Goal: Information Seeking & Learning: Learn about a topic

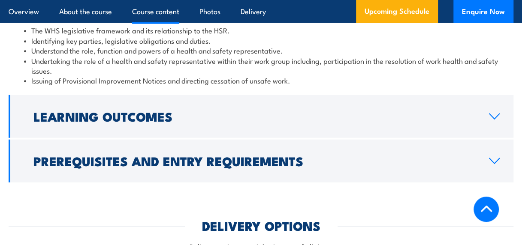
scroll to position [1010, 0]
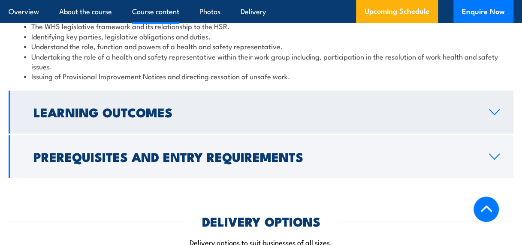
click at [40, 117] on h2 "Learning Outcomes" at bounding box center [253, 111] width 441 height 11
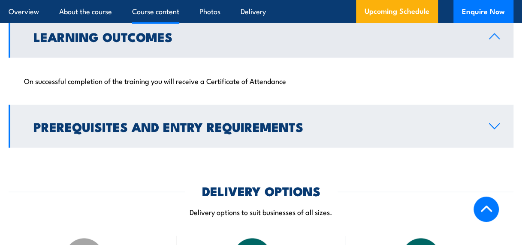
click at [47, 137] on link "Prerequisites and Entry Requirements" at bounding box center [261, 126] width 504 height 43
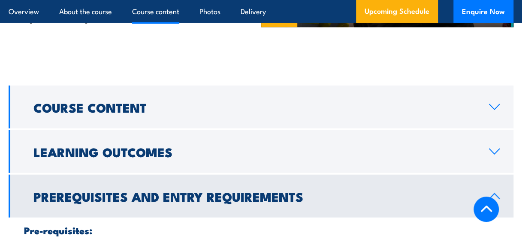
scroll to position [894, 0]
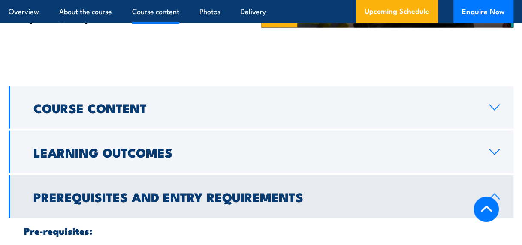
click at [81, 196] on h2 "Prerequisites and Entry Requirements" at bounding box center [253, 196] width 441 height 11
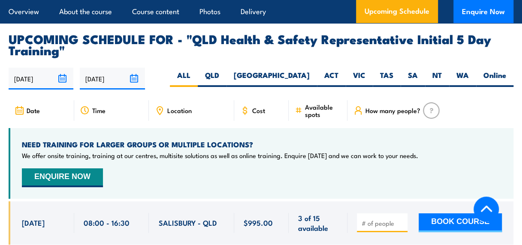
scroll to position [1467, 0]
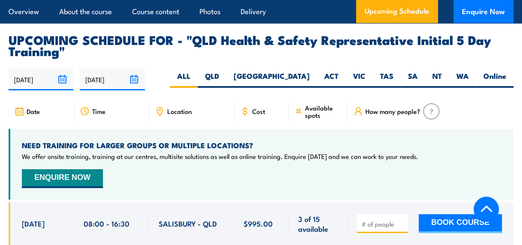
click at [190, 105] on div "Location" at bounding box center [191, 111] width 85 height 21
click at [175, 104] on div "Location" at bounding box center [191, 111] width 85 height 21
click at [168, 108] on span "Location" at bounding box center [179, 111] width 24 height 7
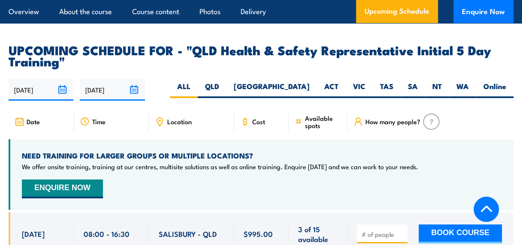
scroll to position [1458, 0]
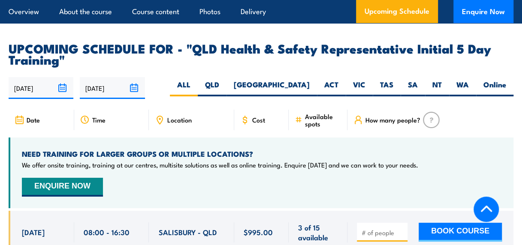
click at [165, 110] on div "Location" at bounding box center [191, 120] width 85 height 21
click at [226, 80] on label "QLD" at bounding box center [212, 88] width 29 height 17
click at [225, 80] on input "QLD" at bounding box center [222, 83] width 6 height 6
radio input "true"
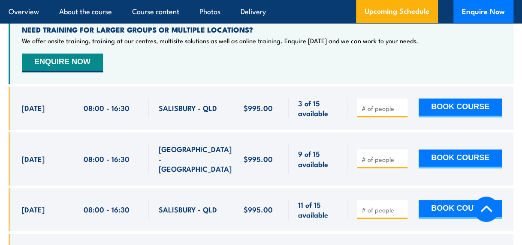
scroll to position [1592, 0]
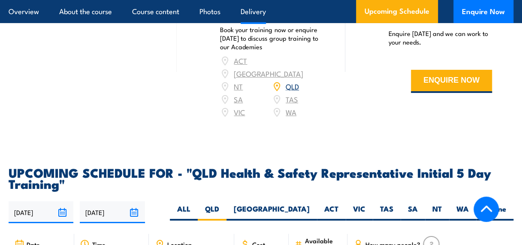
scroll to position [1404, 0]
